Goal: Task Accomplishment & Management: Manage account settings

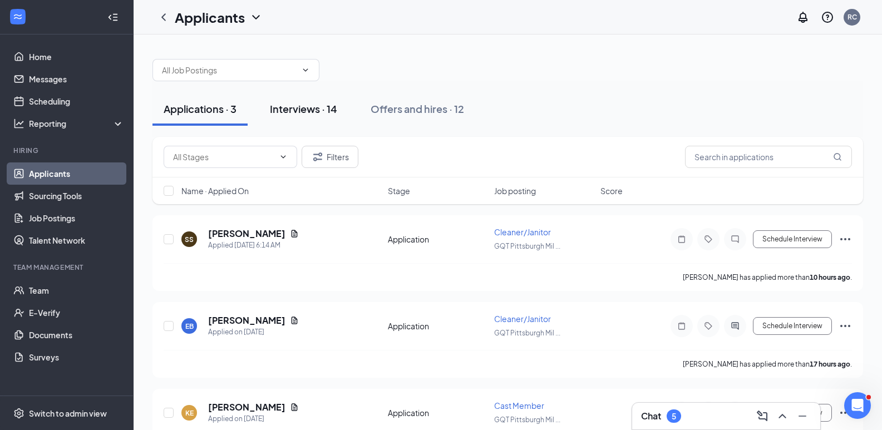
click at [299, 112] on div "Interviews · 14" at bounding box center [303, 109] width 67 height 14
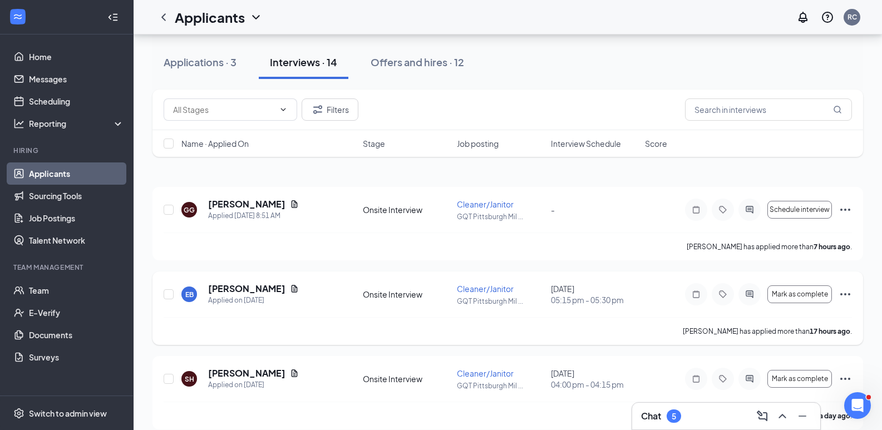
scroll to position [56, 0]
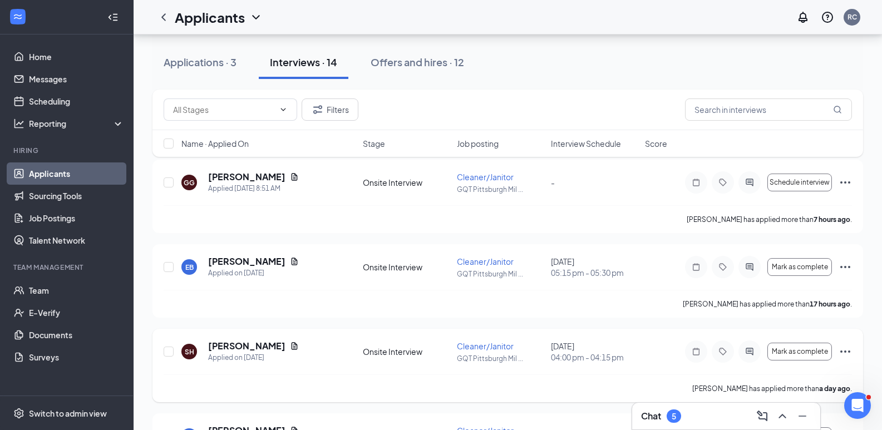
click at [842, 351] on icon "Ellipses" at bounding box center [845, 351] width 13 height 13
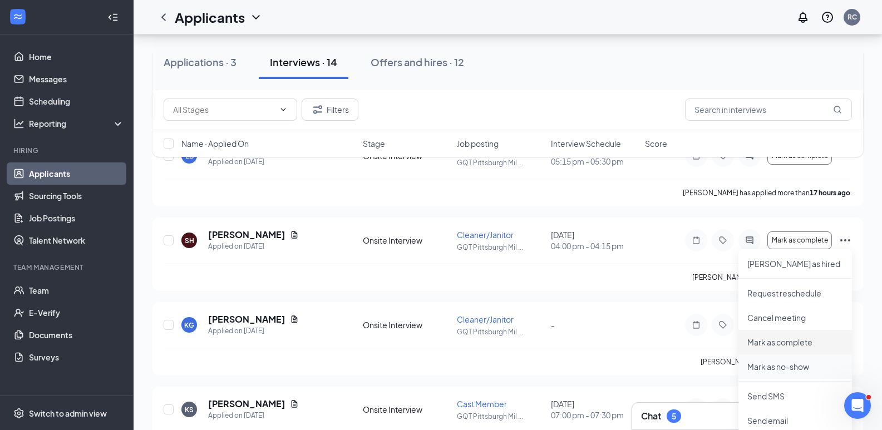
scroll to position [223, 0]
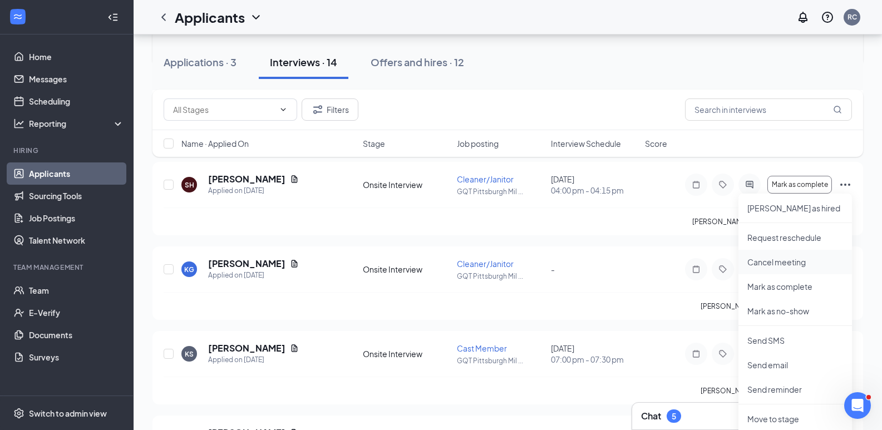
click at [772, 267] on p "Cancel meeting" at bounding box center [795, 262] width 96 height 11
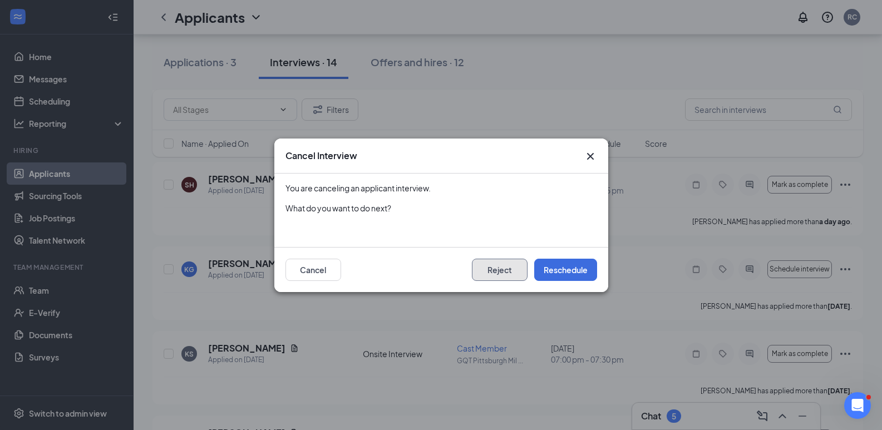
click at [505, 265] on button "Reject" at bounding box center [500, 270] width 56 height 22
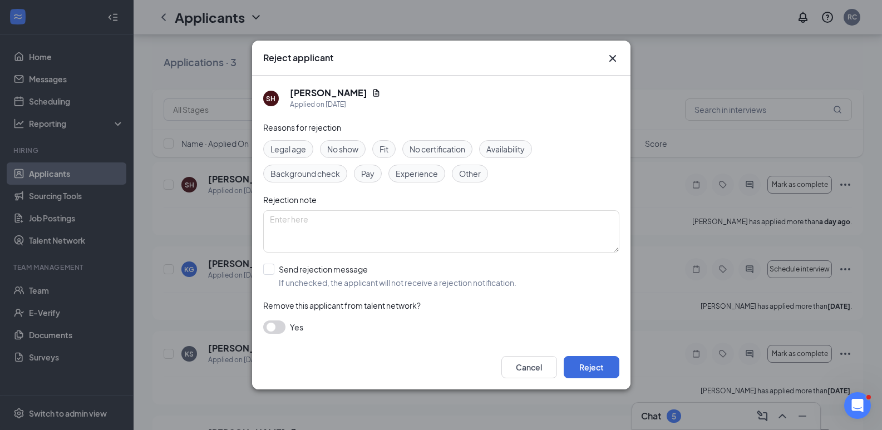
click at [612, 56] on icon "Cross" at bounding box center [612, 58] width 13 height 13
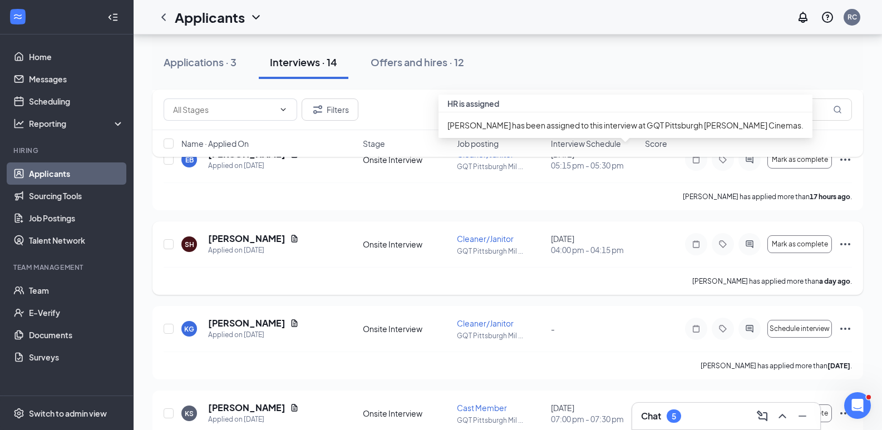
scroll to position [167, 0]
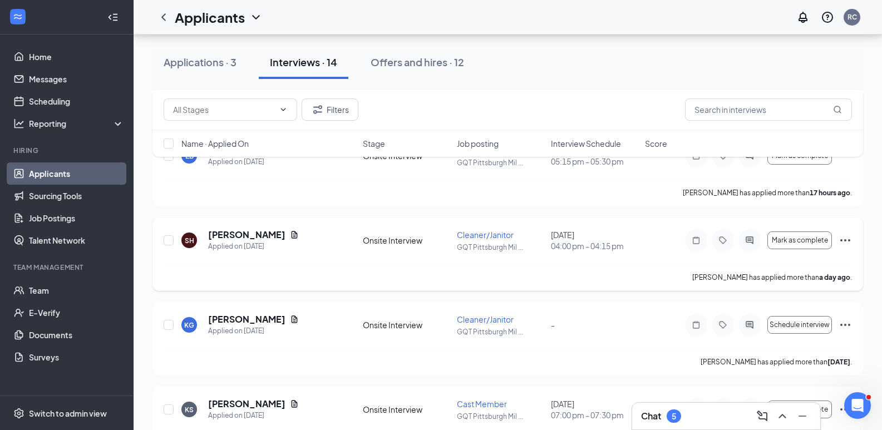
click at [847, 240] on icon "Ellipses" at bounding box center [845, 240] width 13 height 13
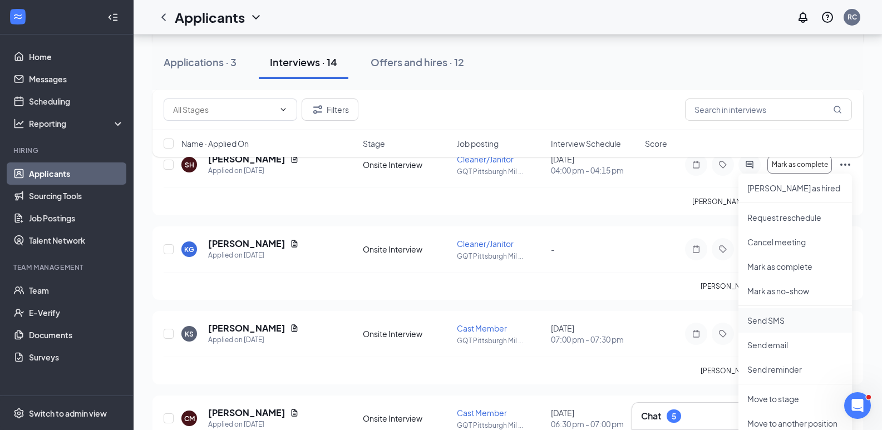
scroll to position [223, 0]
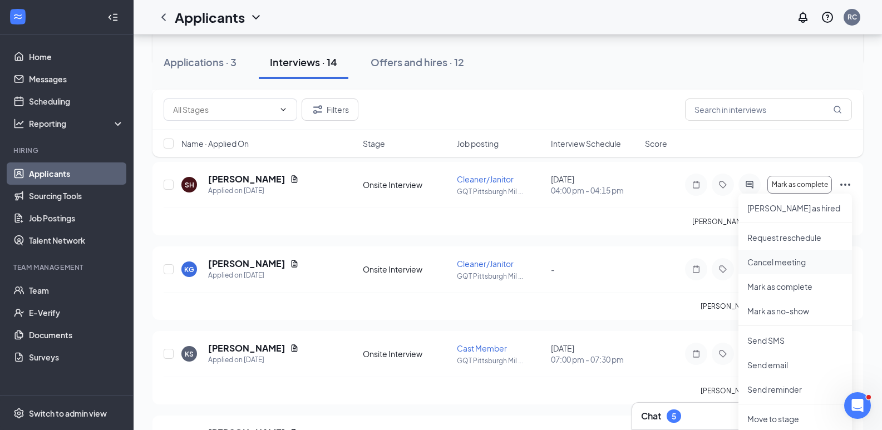
click at [787, 261] on p "Cancel meeting" at bounding box center [795, 262] width 96 height 11
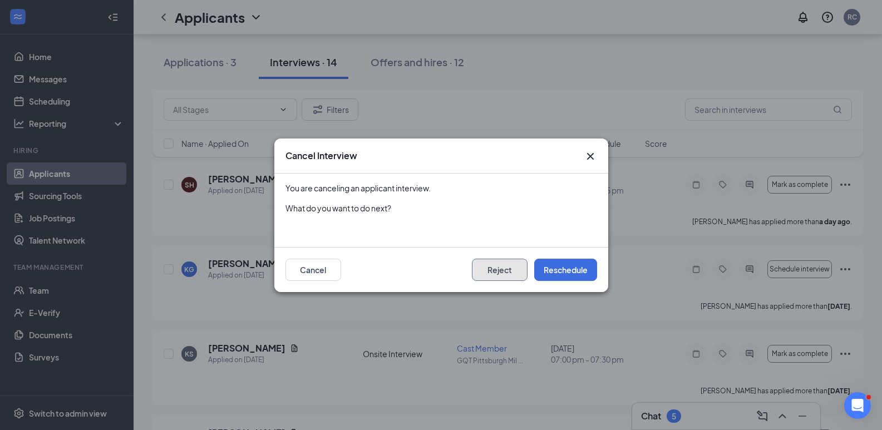
click at [502, 271] on button "Reject" at bounding box center [500, 270] width 56 height 22
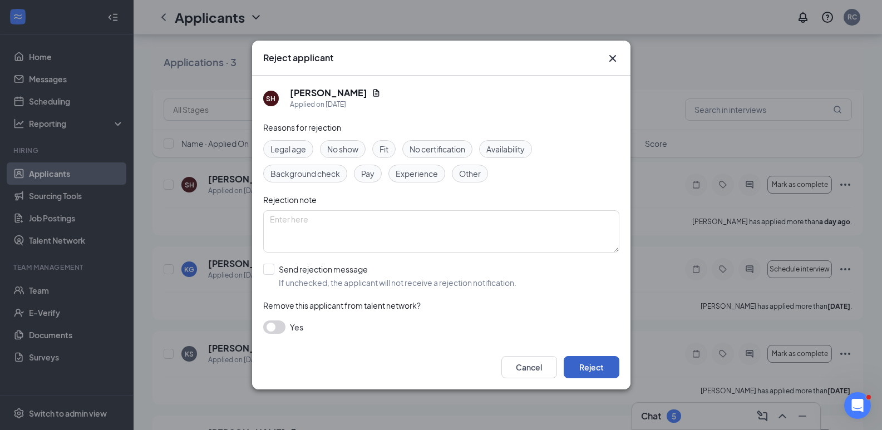
click at [604, 362] on button "Reject" at bounding box center [592, 367] width 56 height 22
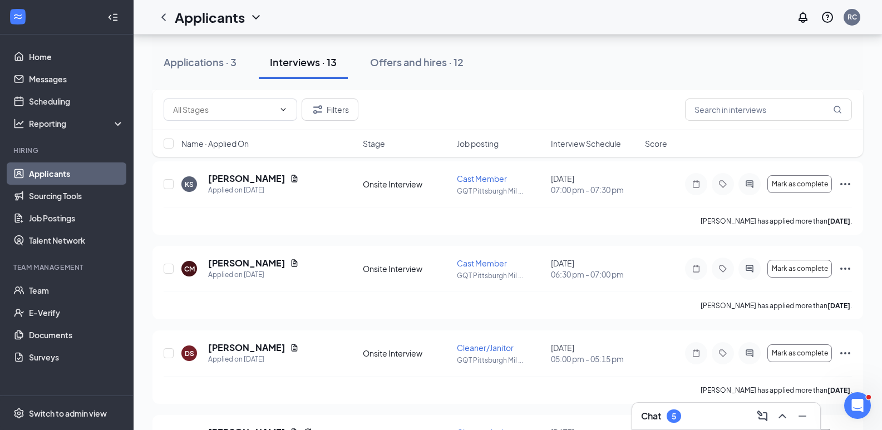
scroll to position [334, 0]
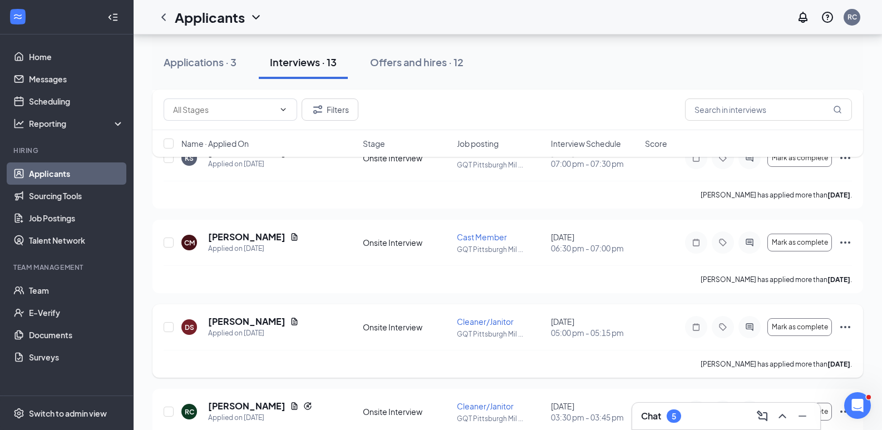
click at [845, 327] on icon "Ellipses" at bounding box center [845, 327] width 10 height 2
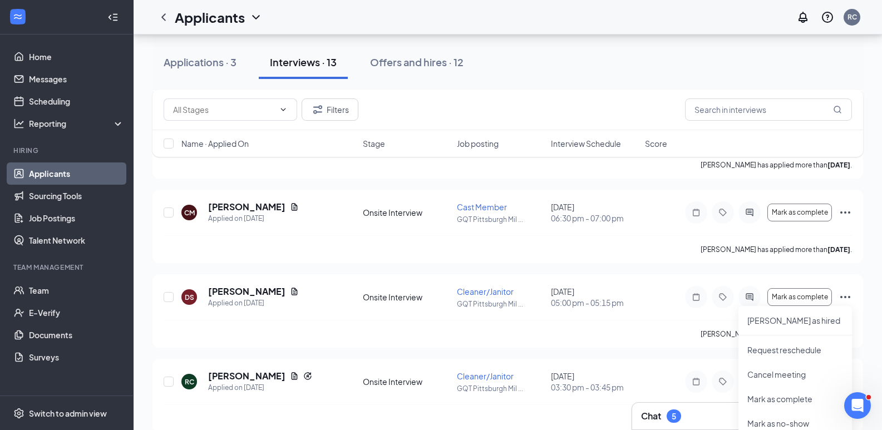
scroll to position [390, 0]
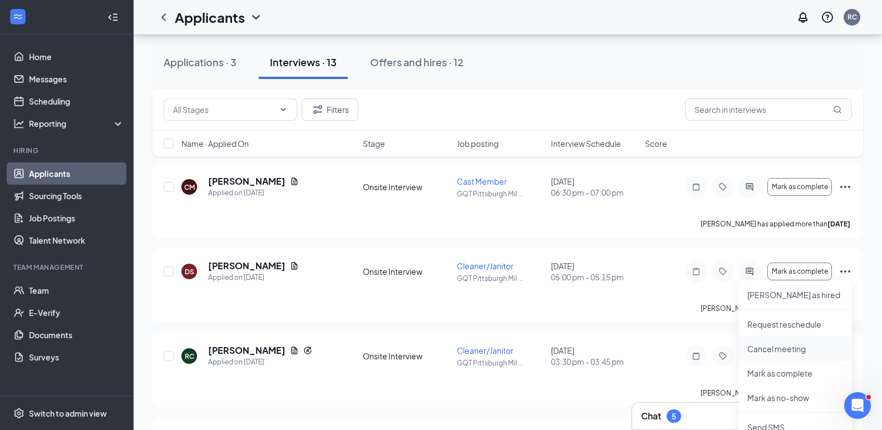
click at [792, 345] on p "Cancel meeting" at bounding box center [795, 348] width 96 height 11
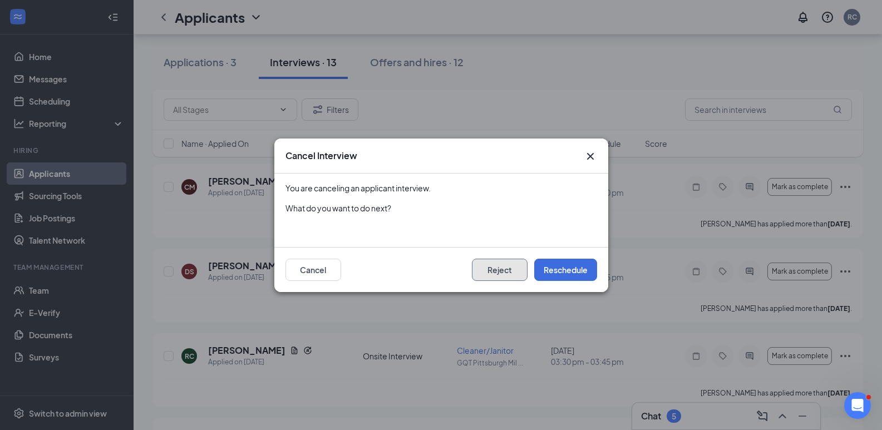
click at [501, 265] on button "Reject" at bounding box center [500, 270] width 56 height 22
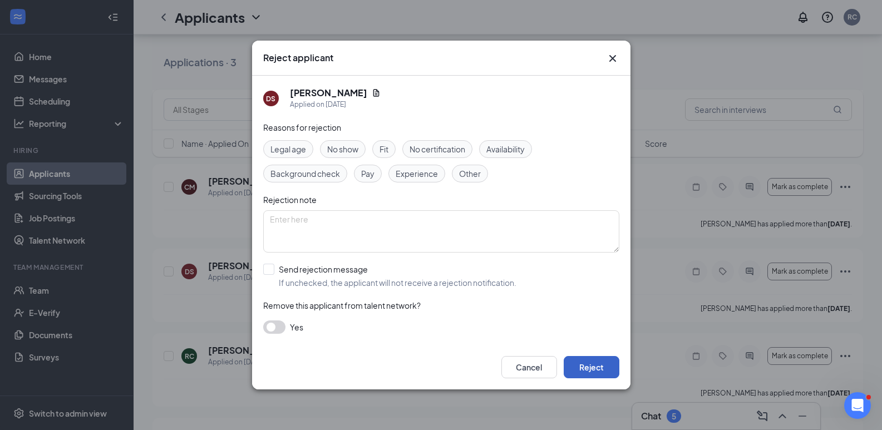
click at [588, 367] on button "Reject" at bounding box center [592, 367] width 56 height 22
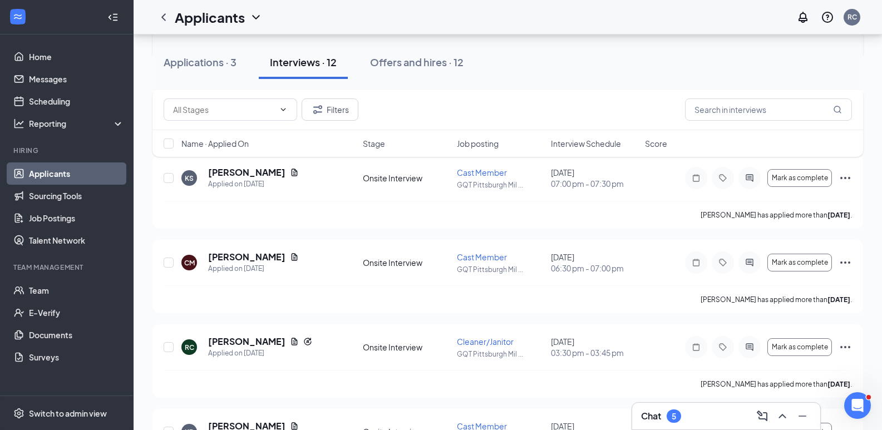
scroll to position [334, 0]
